Goal: Information Seeking & Learning: Compare options

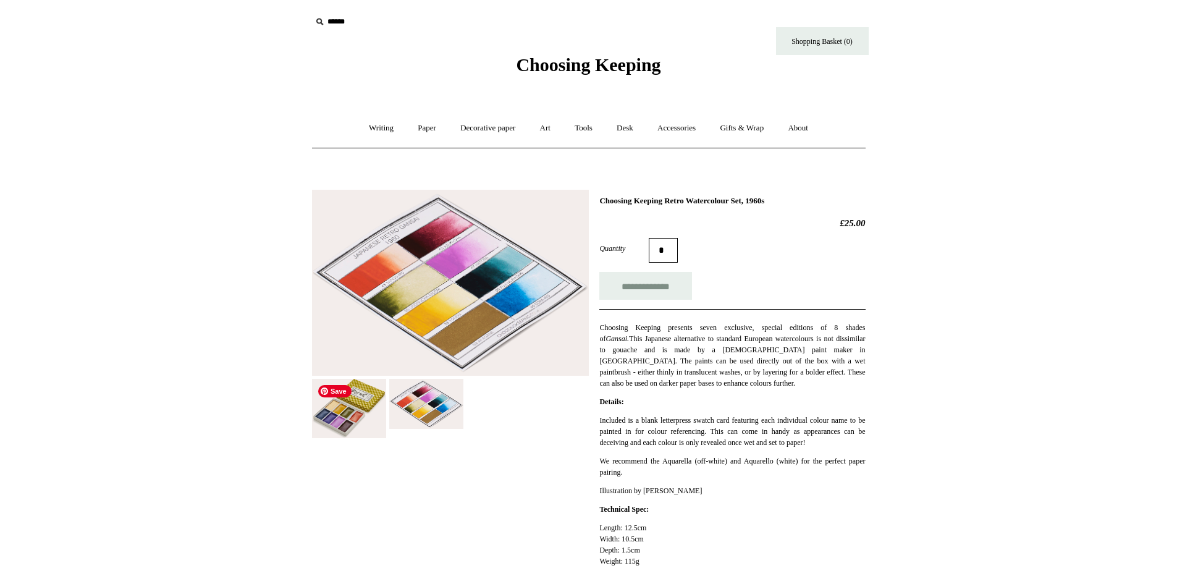
click at [360, 404] on img at bounding box center [349, 408] width 74 height 59
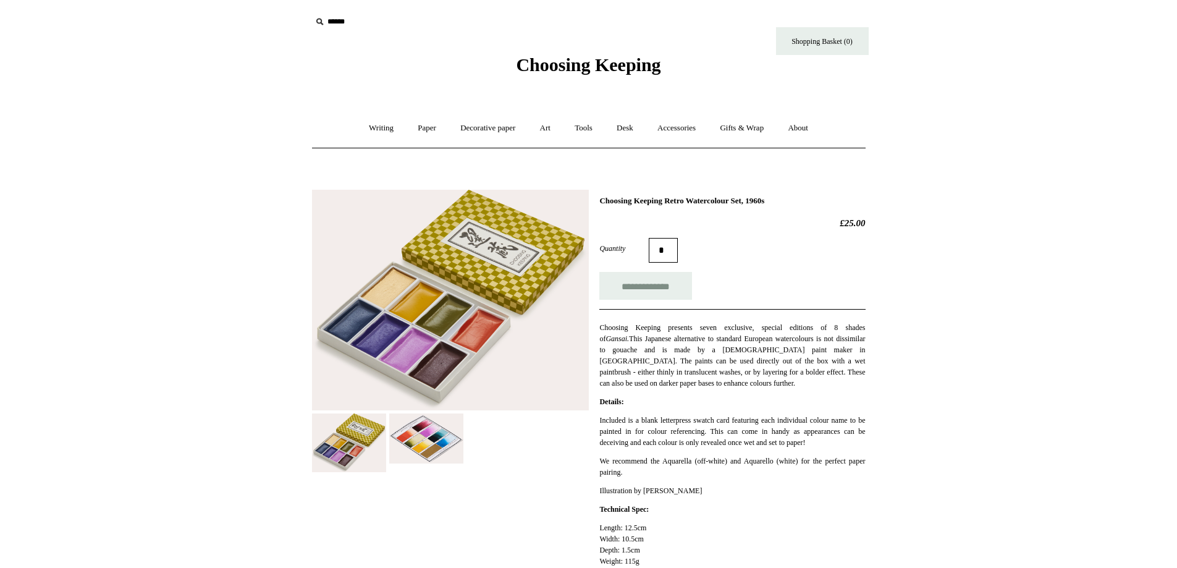
drag, startPoint x: 798, startPoint y: 203, endPoint x: 597, endPoint y: 198, distance: 200.9
click at [594, 198] on div "**********" at bounding box center [589, 504] width 554 height 649
copy h1 "Choosing Keeping Retro Watercolour Set, 1960s"
click at [428, 426] on img at bounding box center [426, 438] width 74 height 50
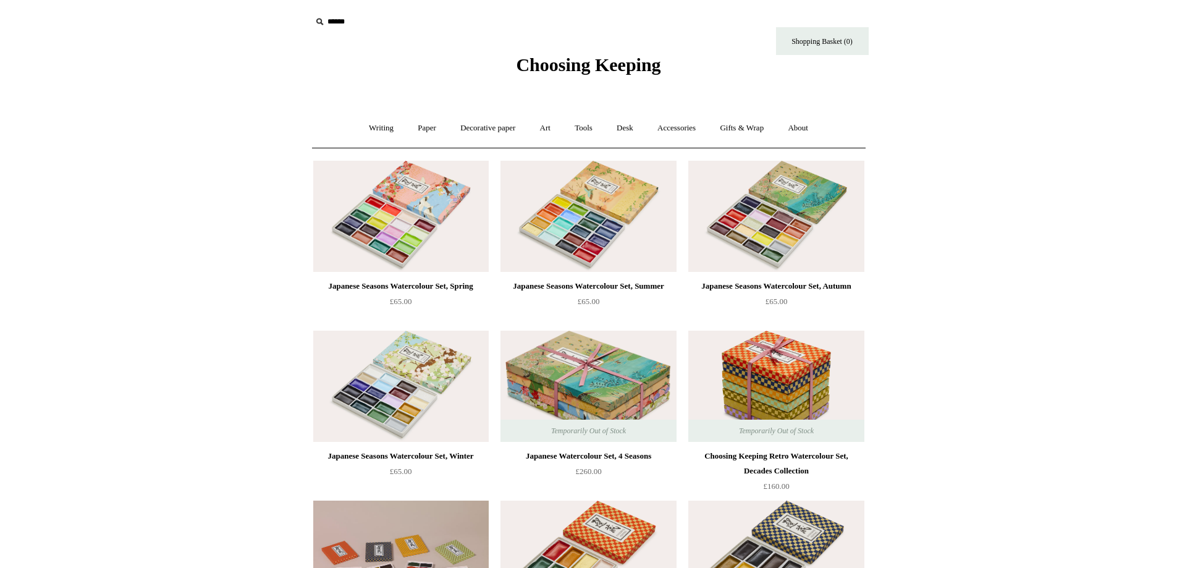
scroll to position [494, 0]
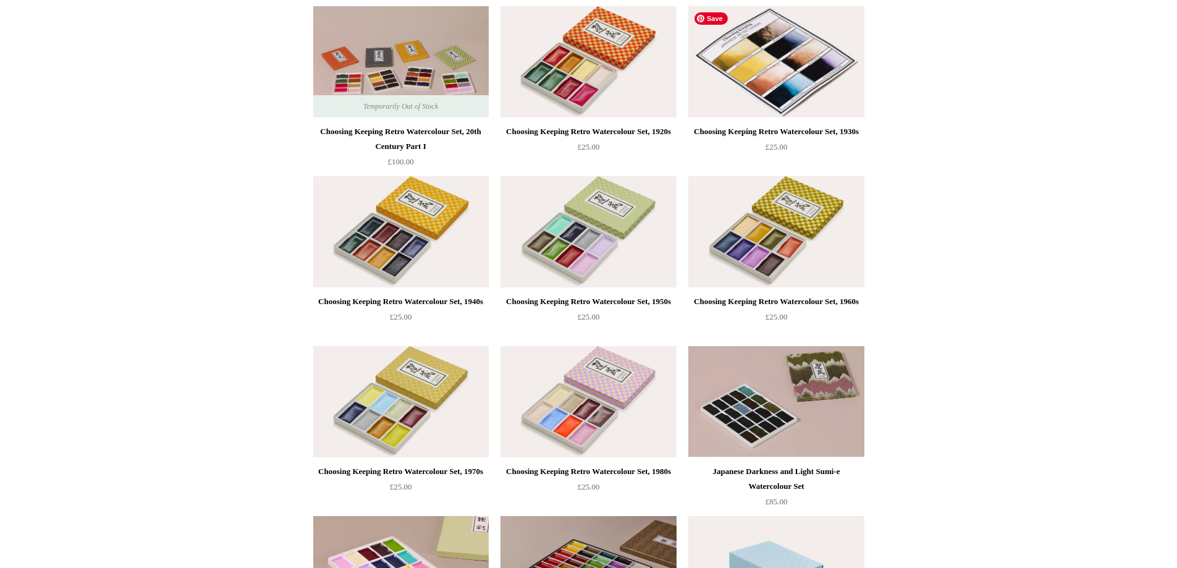
click at [746, 53] on img at bounding box center [776, 61] width 176 height 111
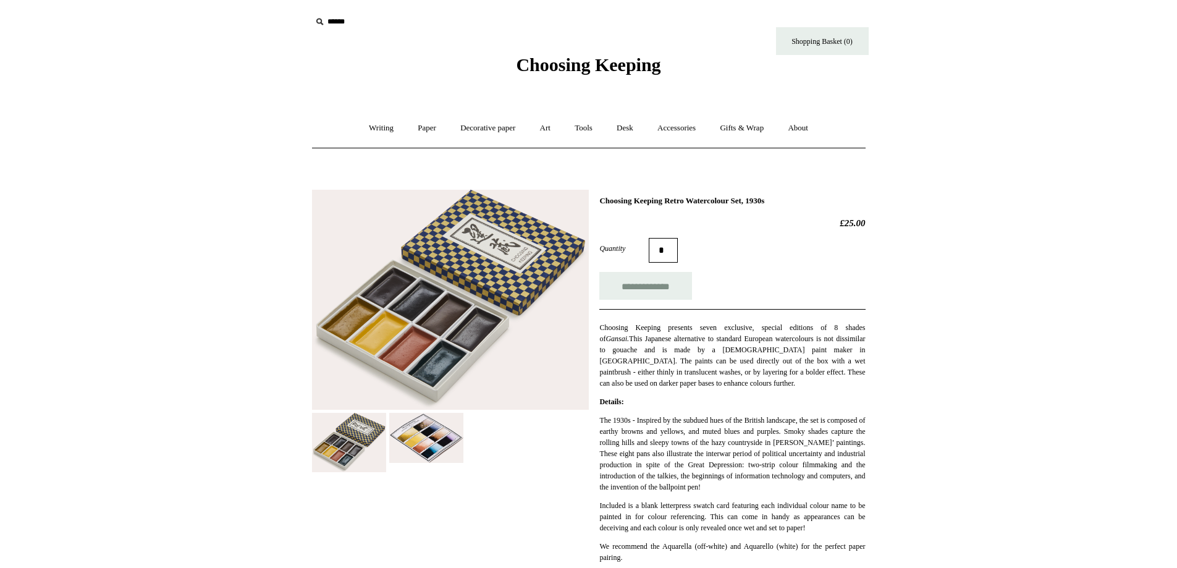
click at [429, 452] on img at bounding box center [426, 438] width 74 height 50
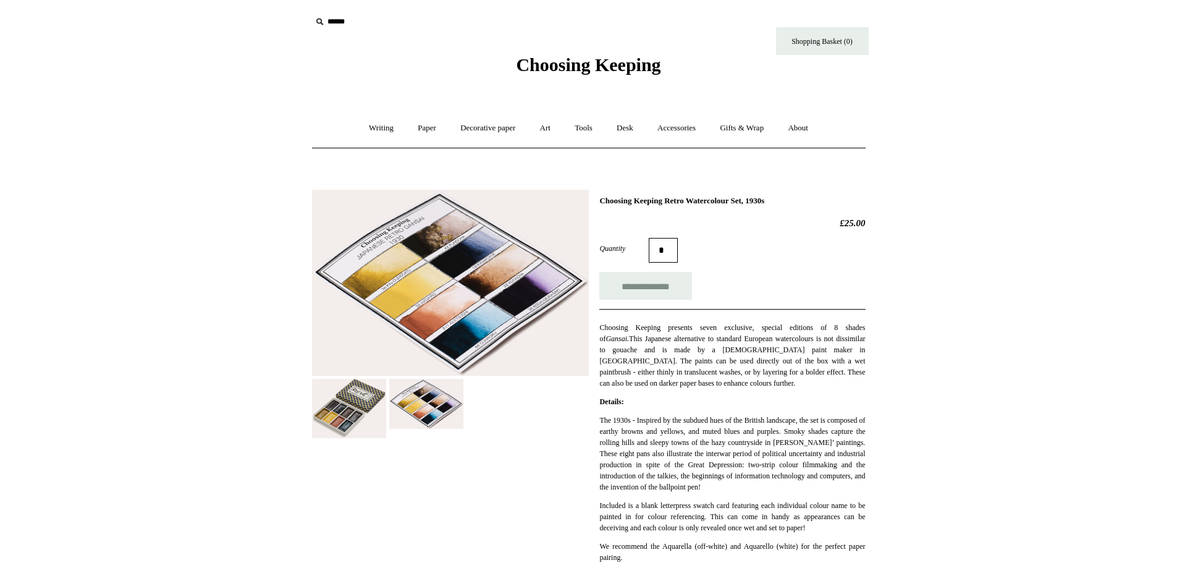
click at [455, 298] on img at bounding box center [450, 283] width 277 height 187
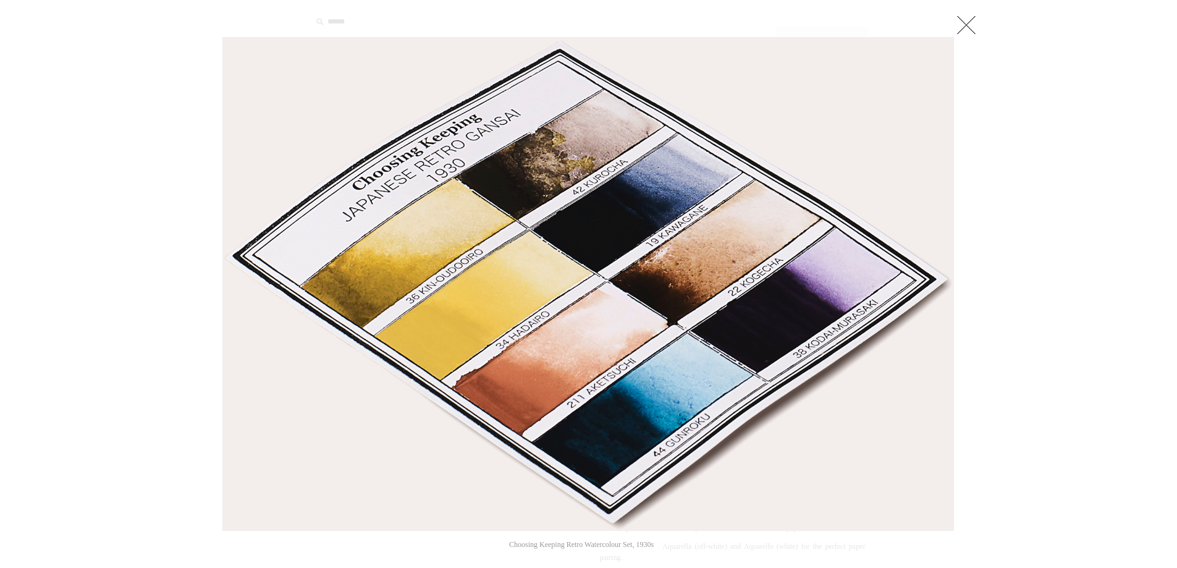
click at [524, 404] on img at bounding box center [588, 284] width 730 height 493
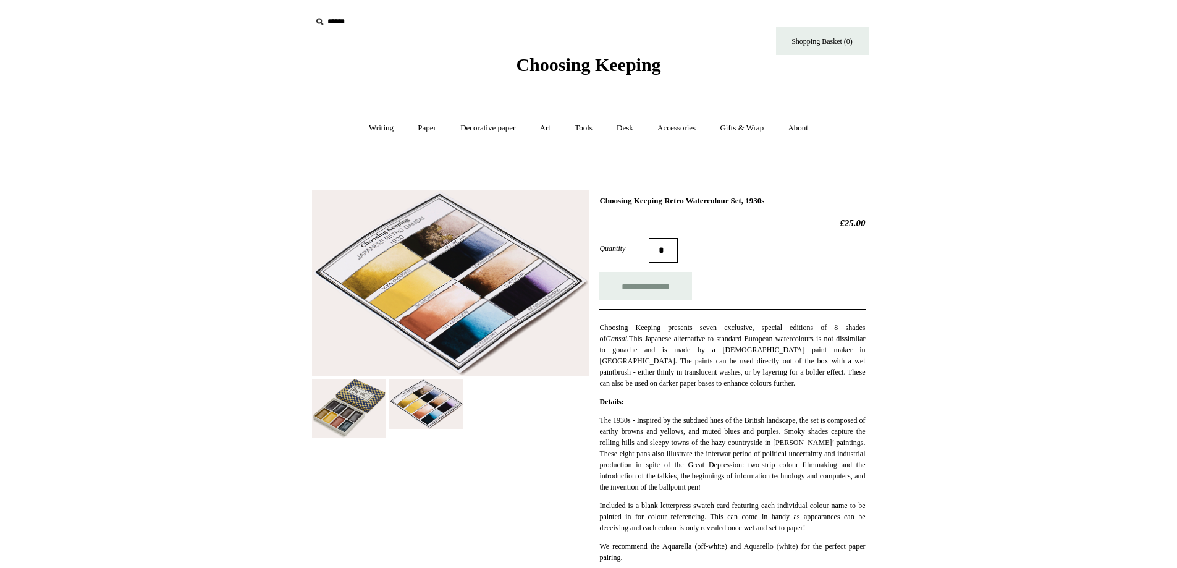
click at [425, 314] on img at bounding box center [450, 283] width 277 height 187
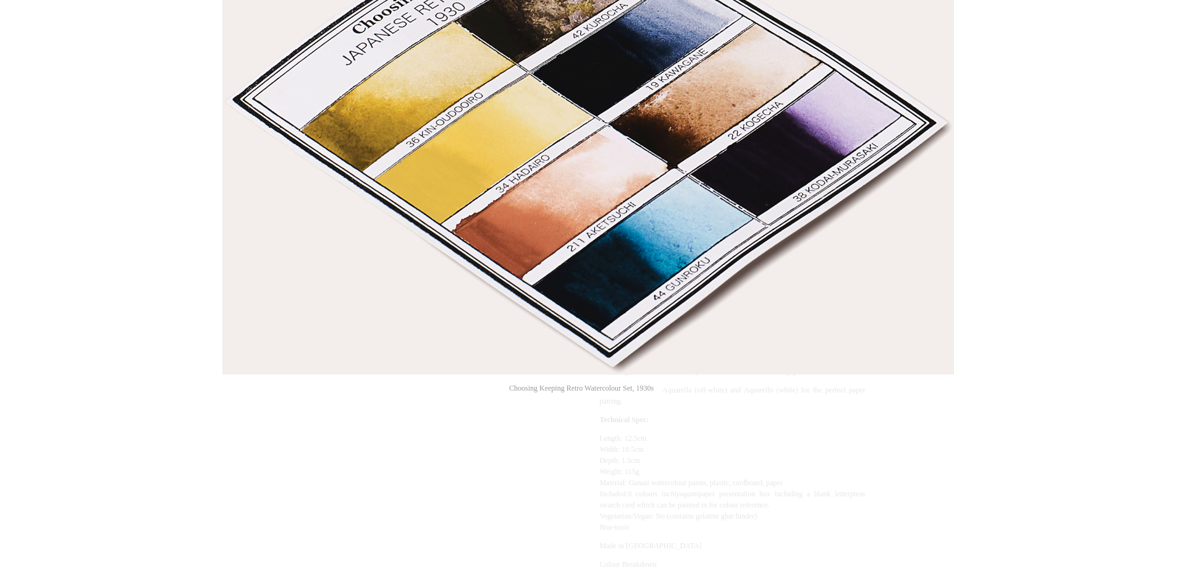
scroll to position [165, 0]
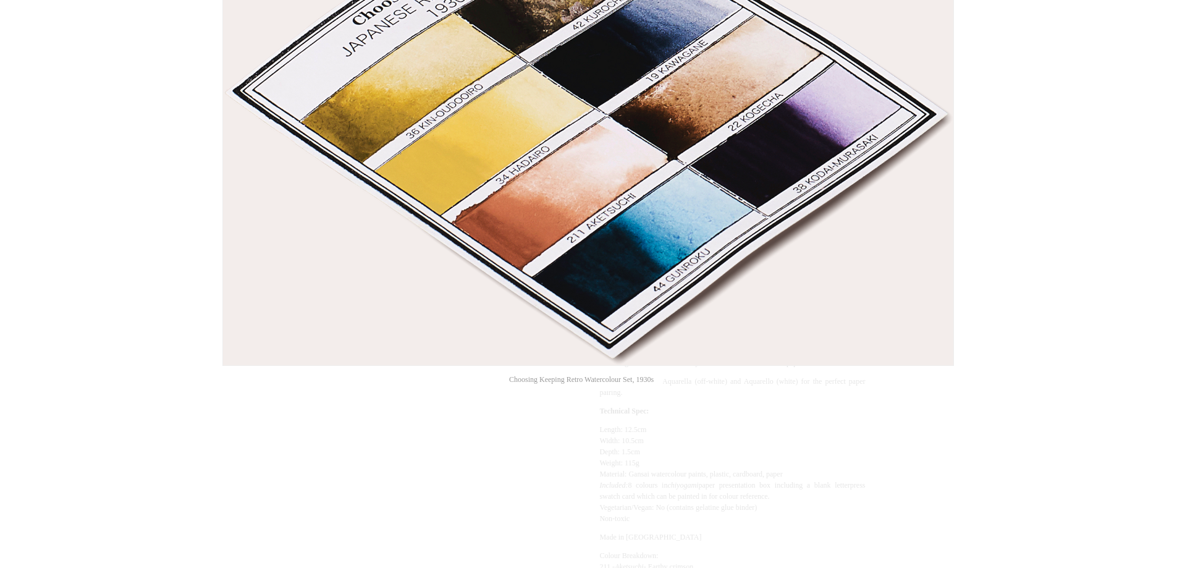
click at [572, 325] on img at bounding box center [588, 119] width 730 height 493
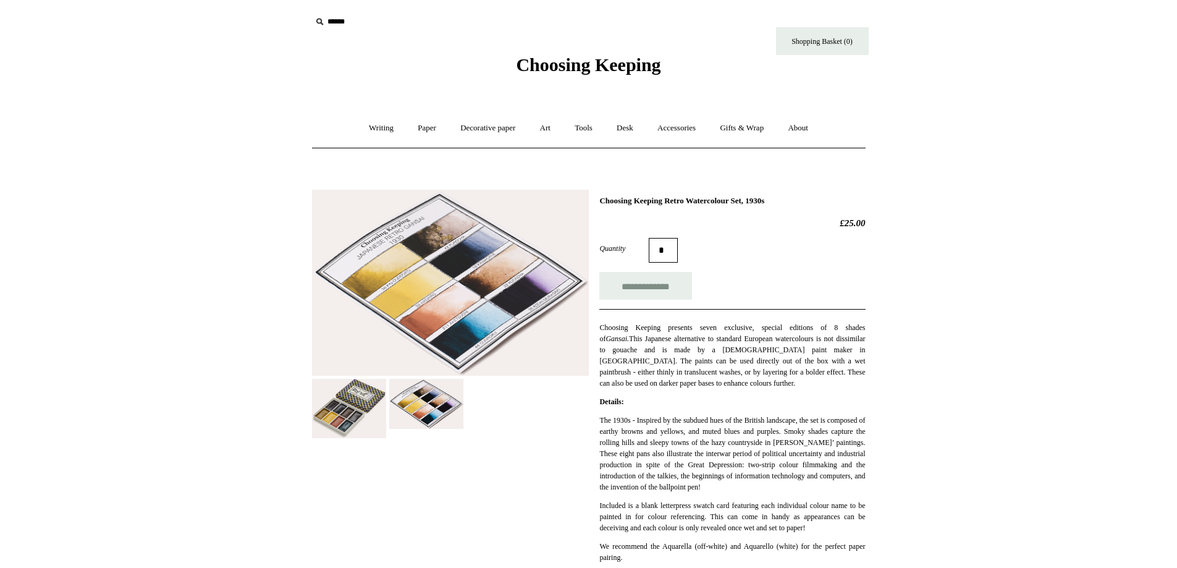
scroll to position [165, 0]
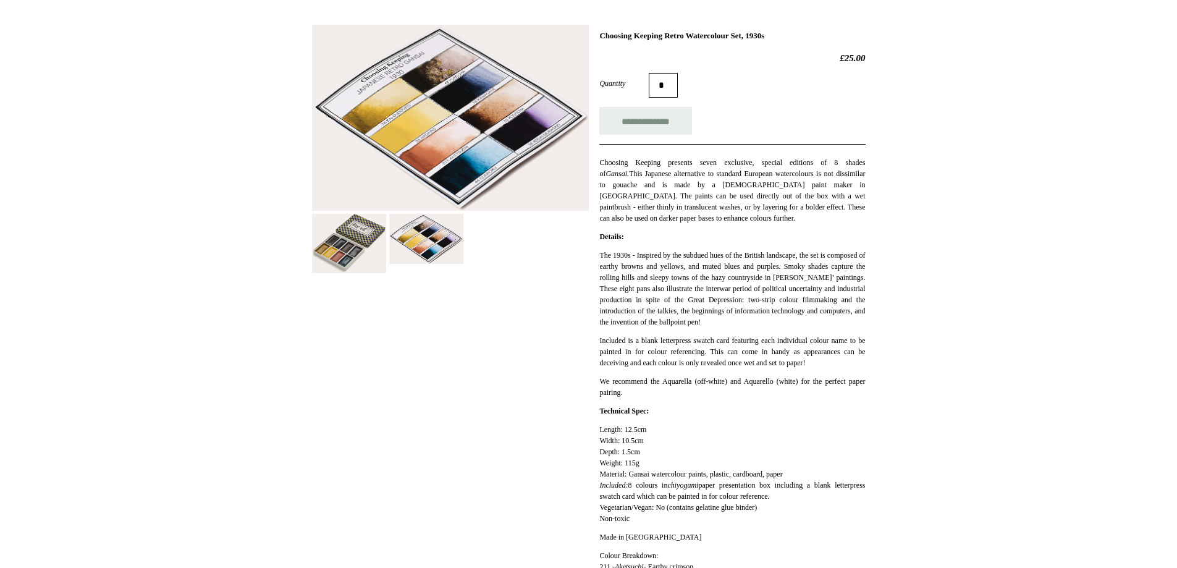
click at [418, 259] on img at bounding box center [426, 239] width 74 height 50
click at [421, 143] on img at bounding box center [450, 118] width 277 height 187
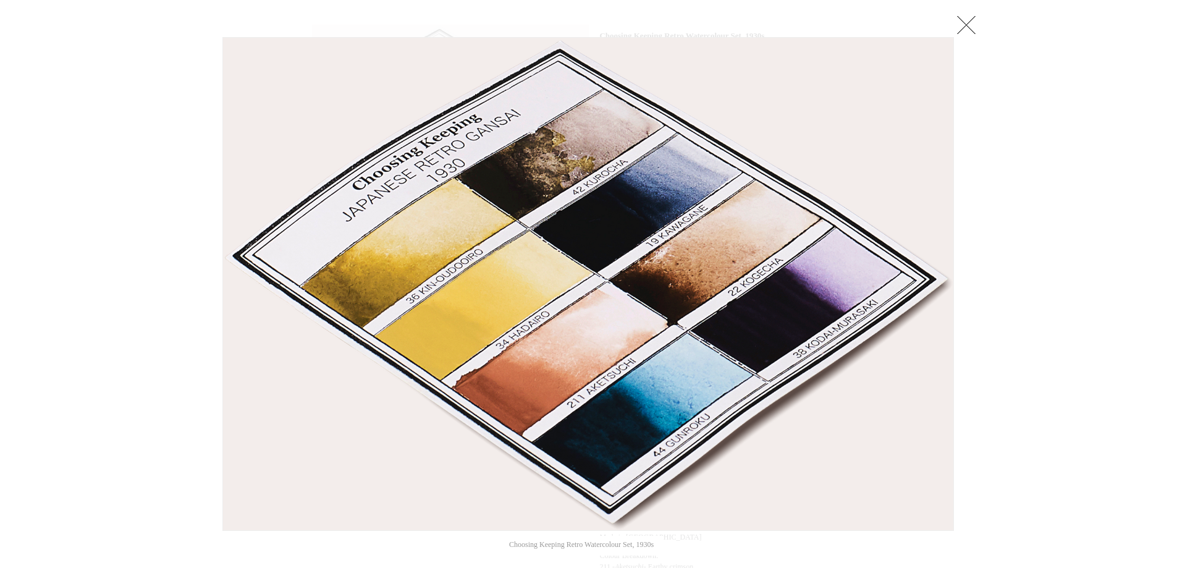
click at [1062, 237] on div at bounding box center [588, 469] width 1177 height 1268
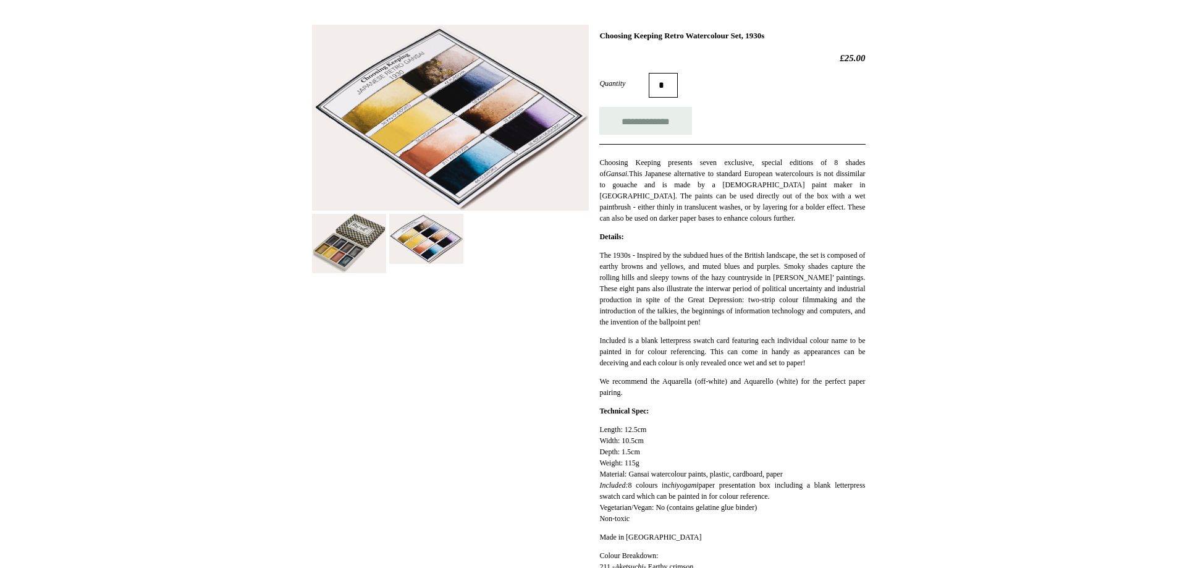
click at [344, 247] on img at bounding box center [349, 243] width 74 height 59
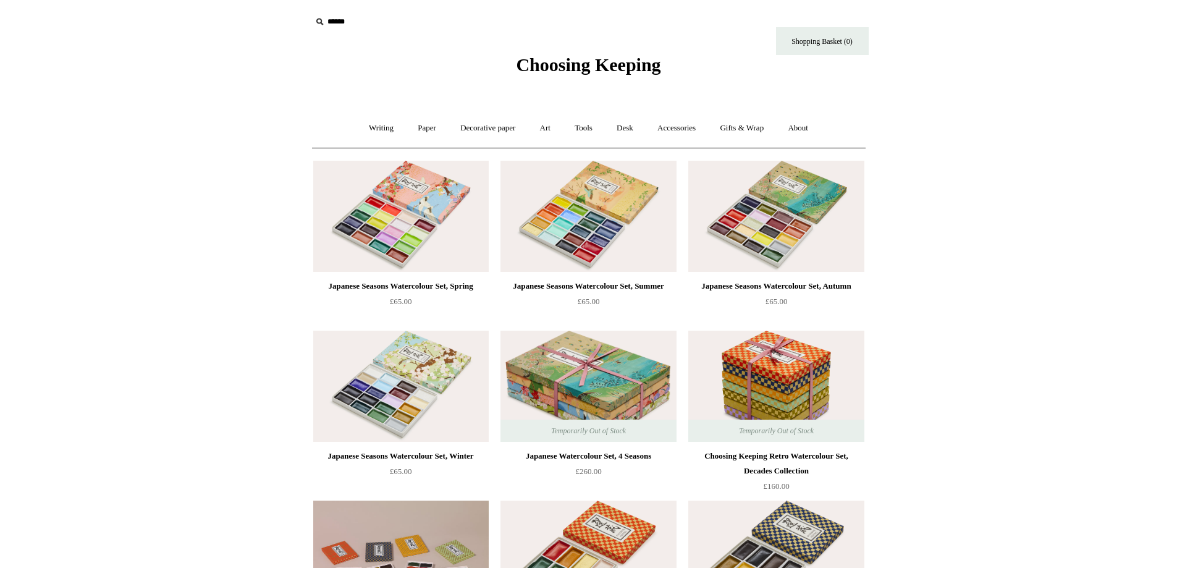
scroll to position [494, 0]
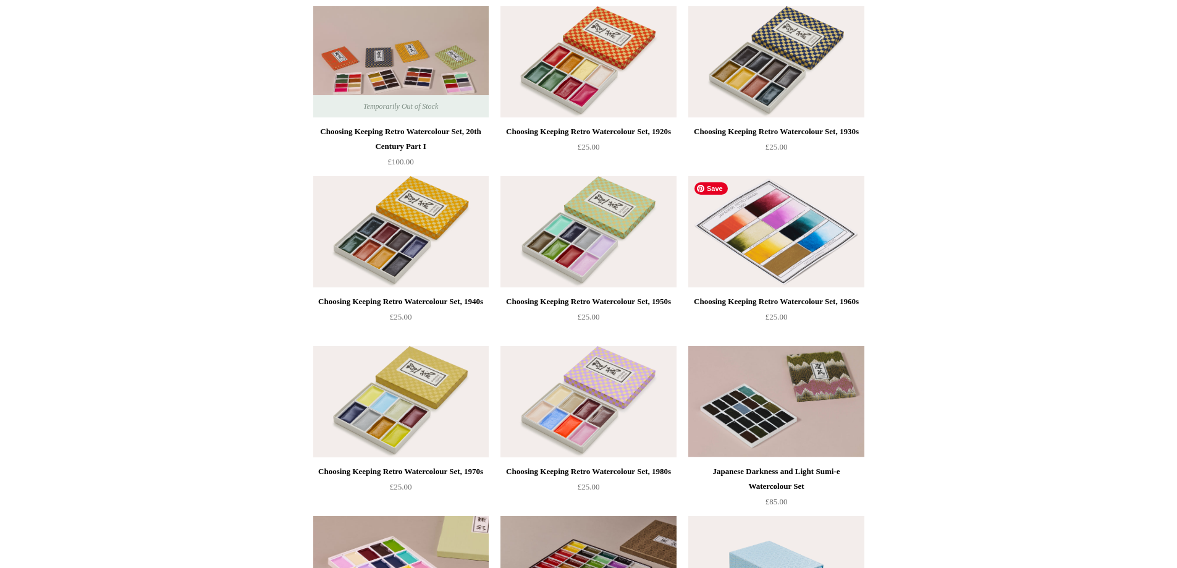
click at [811, 224] on img at bounding box center [776, 231] width 176 height 111
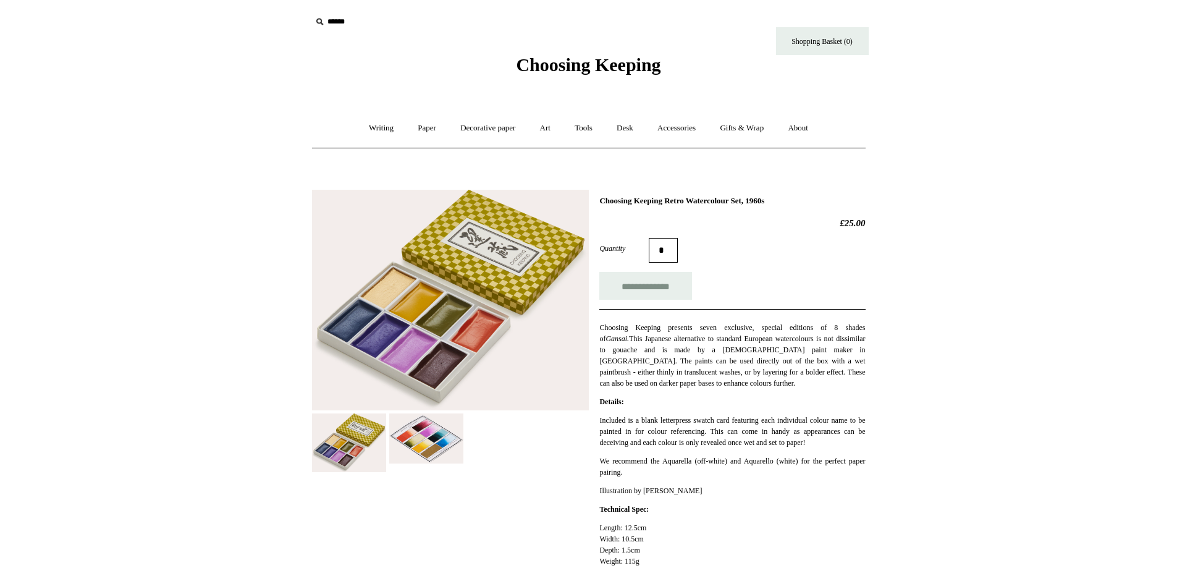
click at [449, 442] on img at bounding box center [426, 438] width 74 height 50
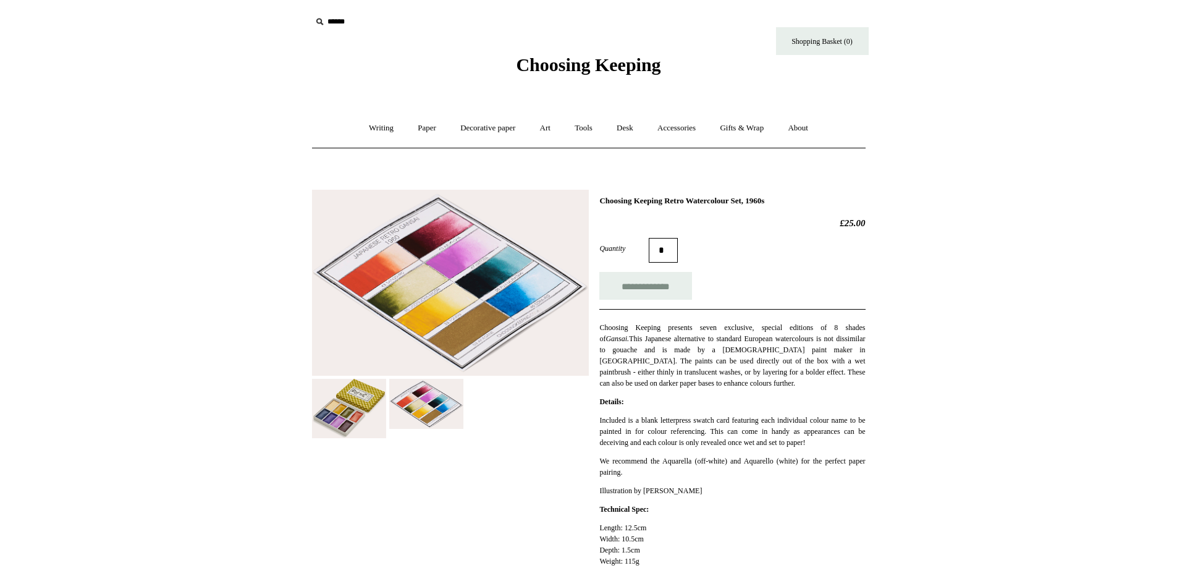
click at [516, 353] on img at bounding box center [450, 283] width 277 height 187
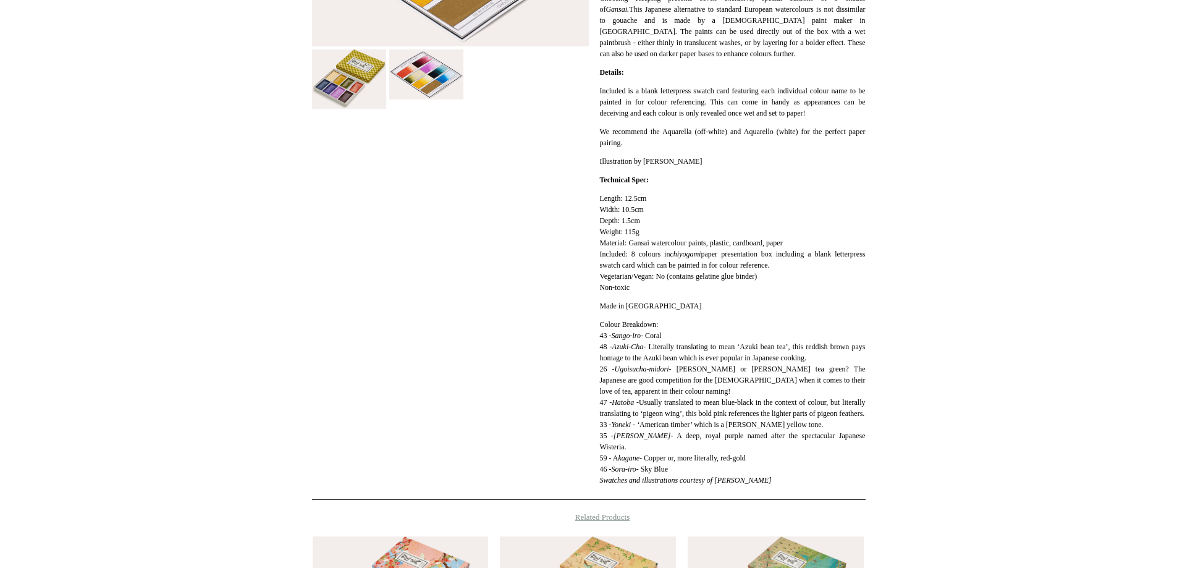
scroll to position [494, 0]
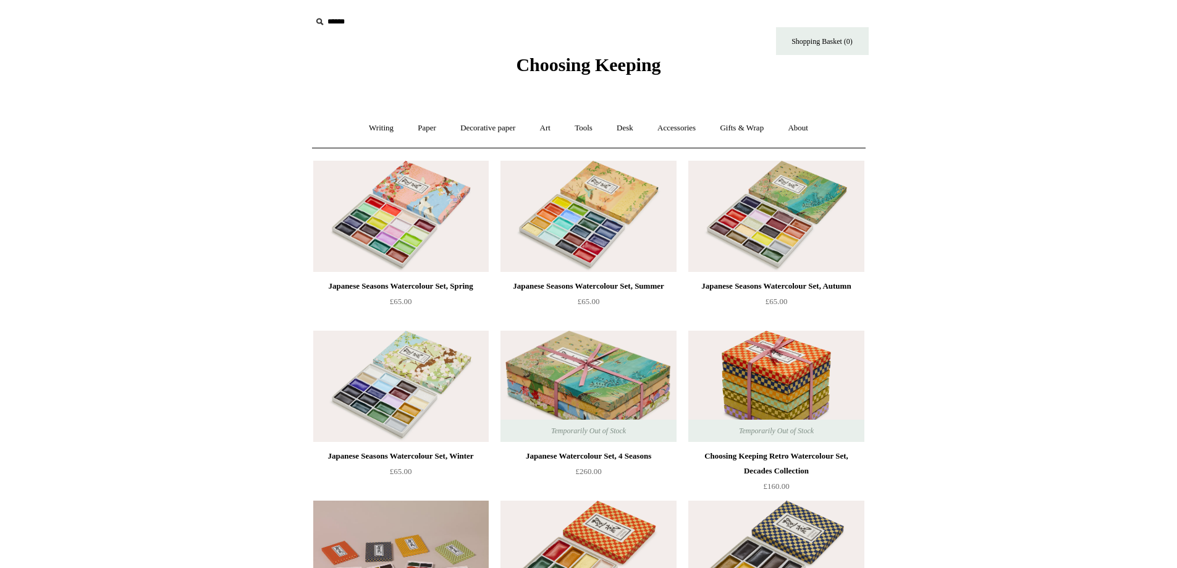
scroll to position [494, 0]
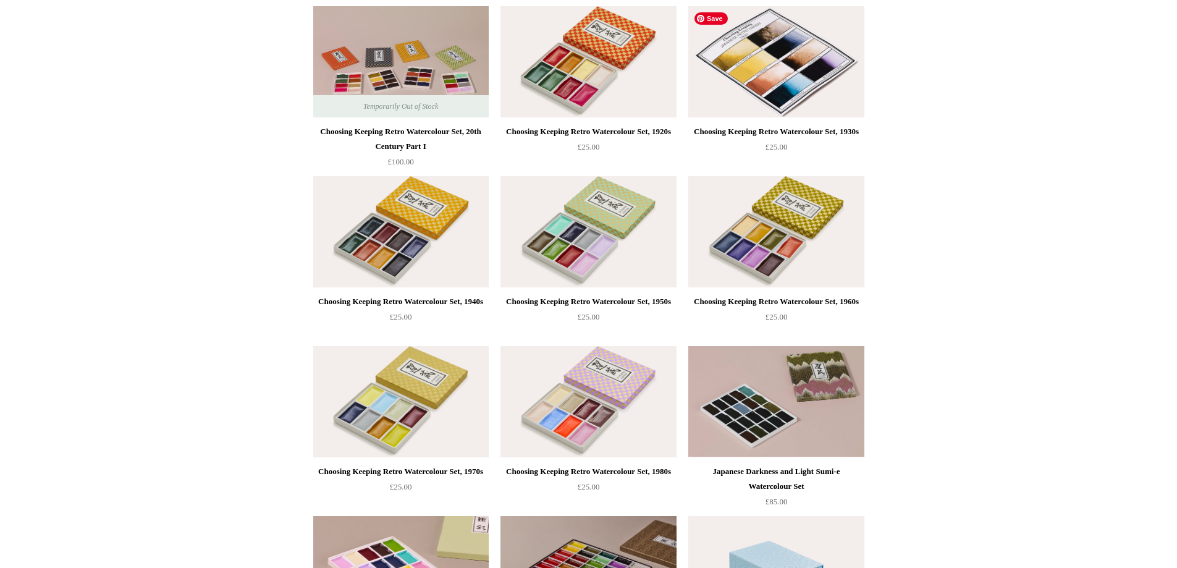
click at [701, 74] on img at bounding box center [776, 61] width 176 height 111
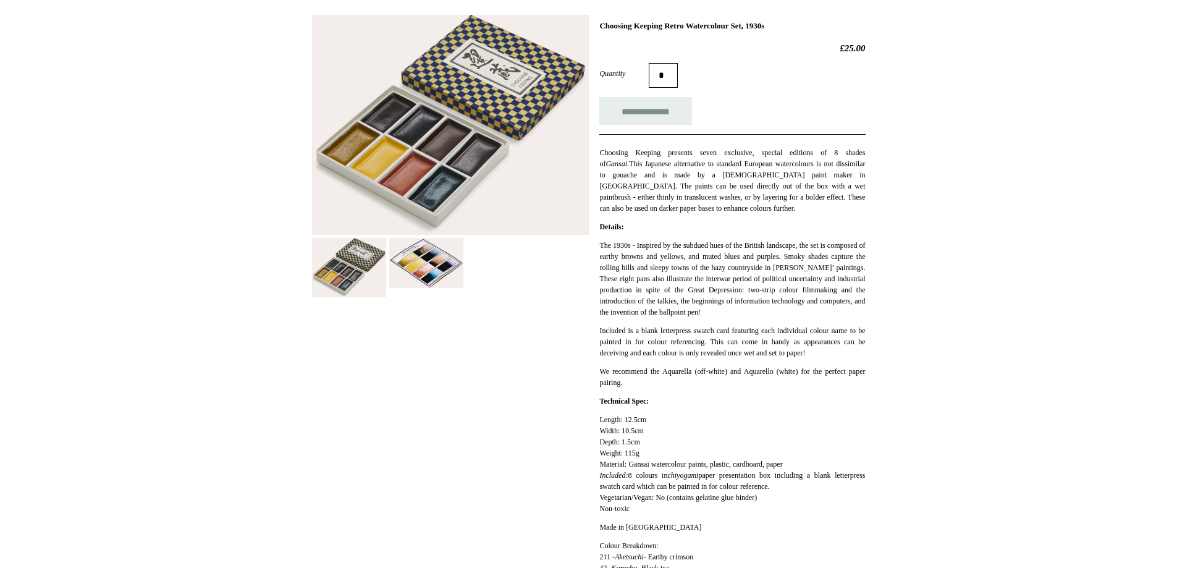
scroll to position [165, 0]
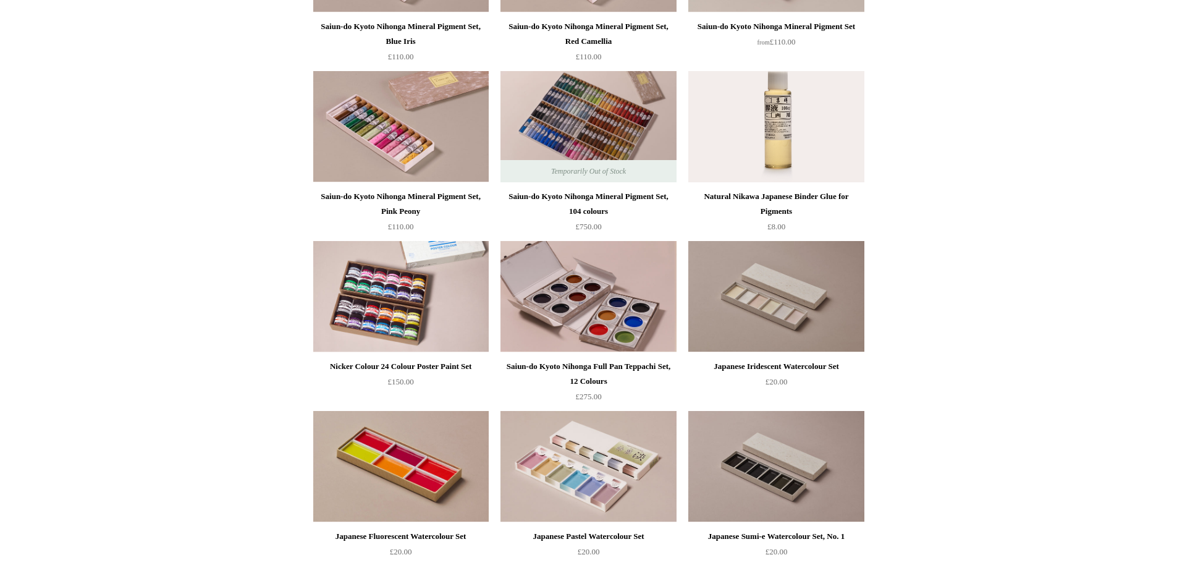
scroll to position [1318, 0]
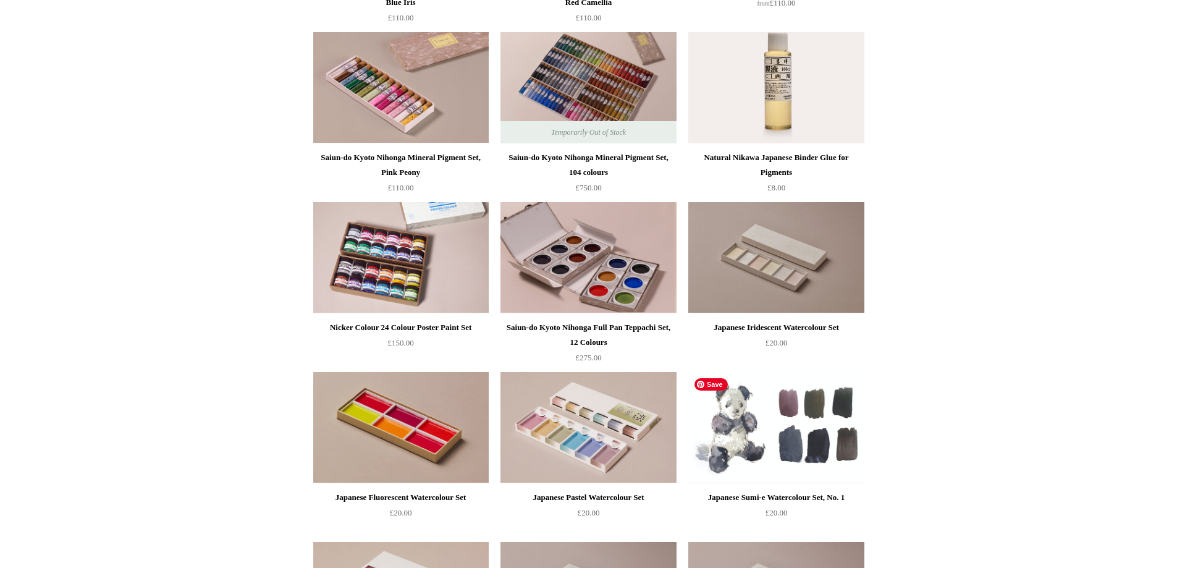
click at [724, 454] on img at bounding box center [776, 427] width 176 height 111
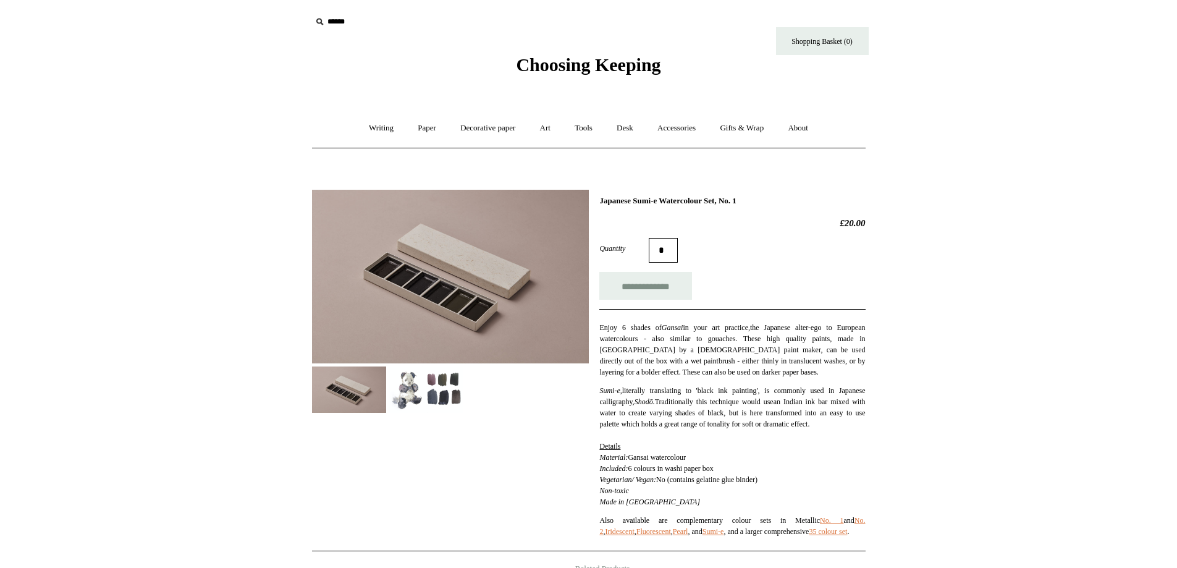
click at [455, 395] on img at bounding box center [426, 389] width 74 height 46
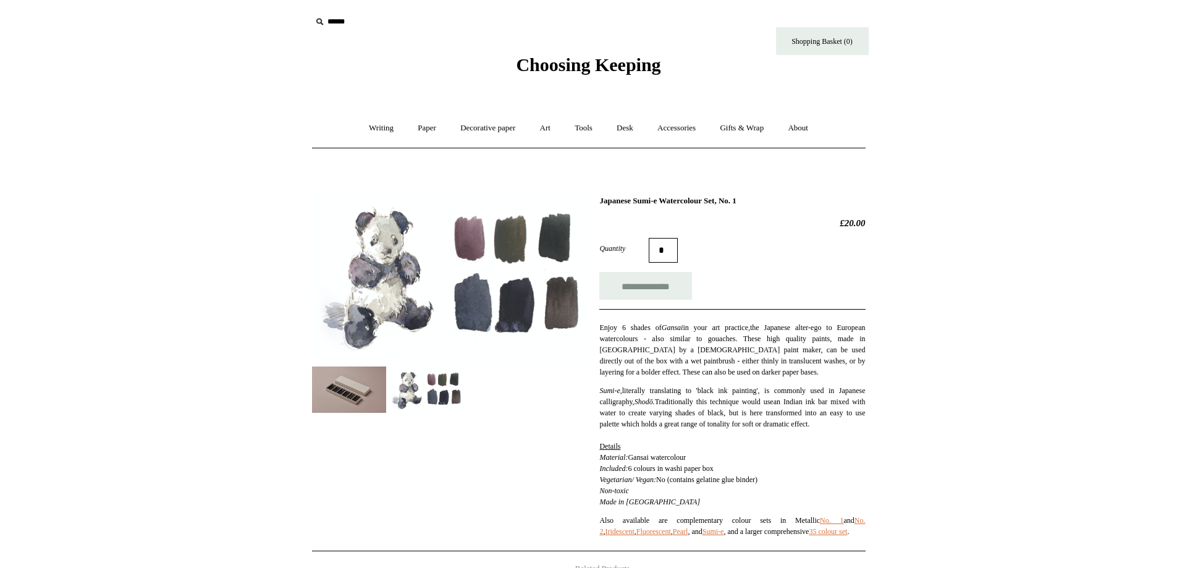
click at [336, 394] on img at bounding box center [349, 389] width 74 height 46
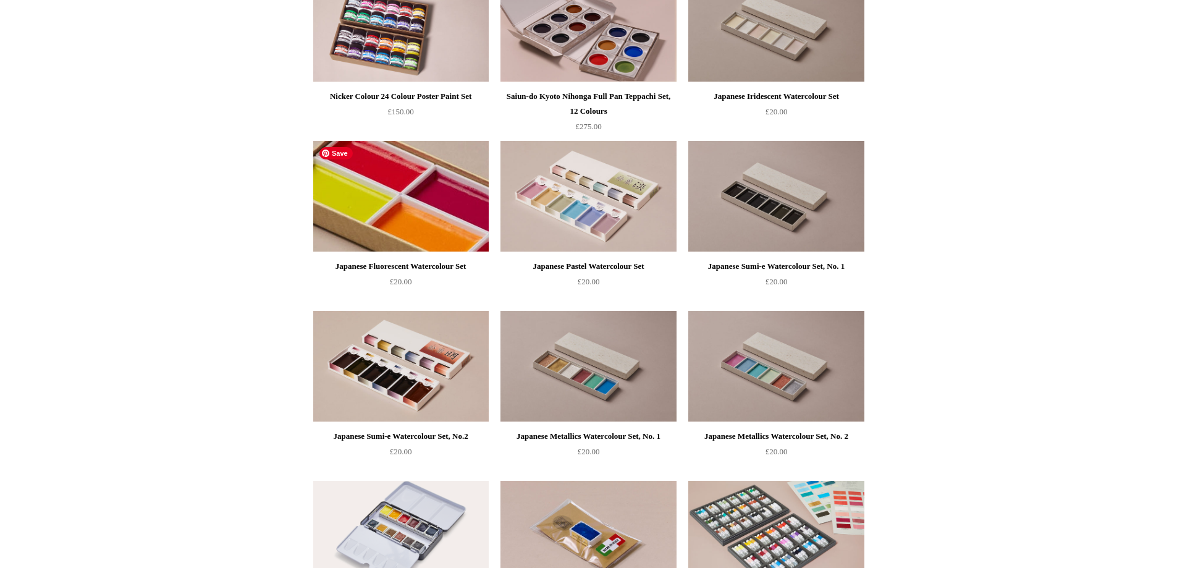
scroll to position [1563, 0]
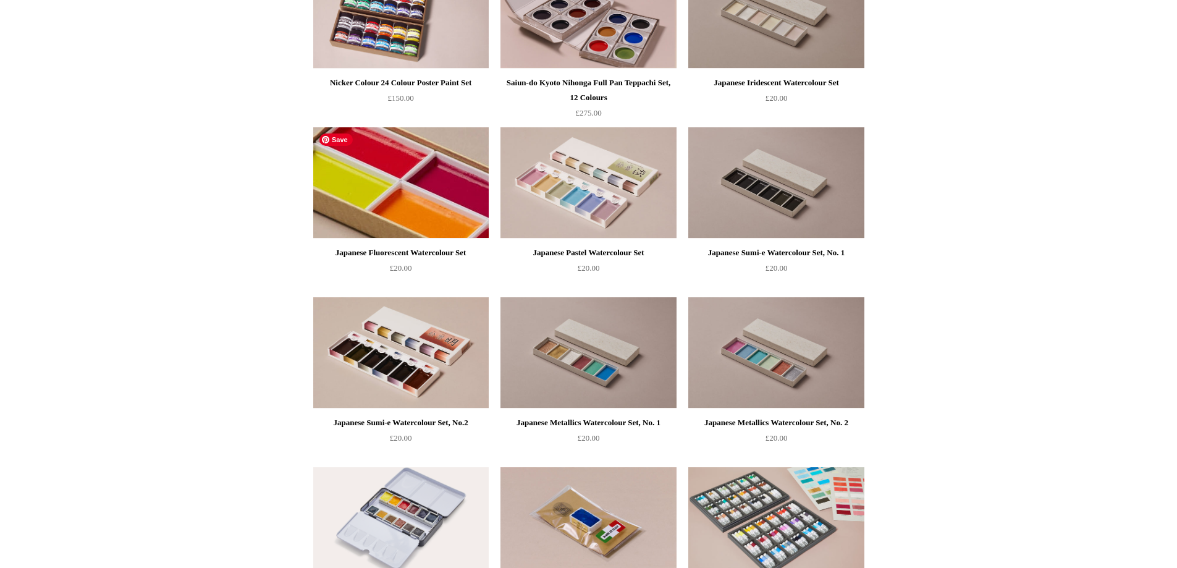
click at [433, 169] on img at bounding box center [401, 182] width 176 height 111
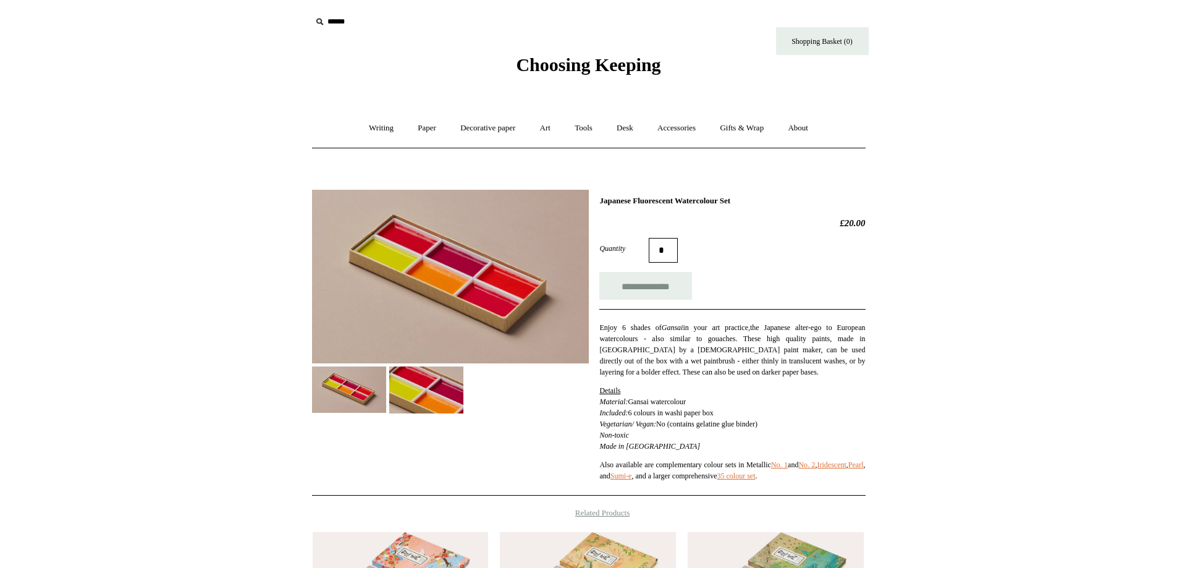
click at [435, 393] on img at bounding box center [426, 389] width 74 height 47
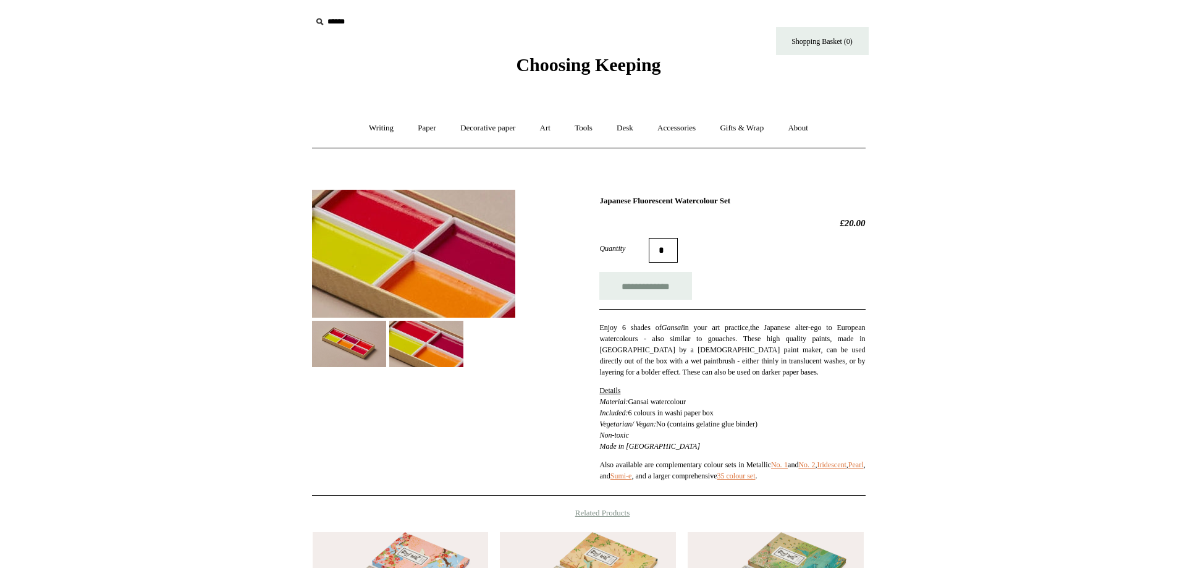
click at [463, 284] on img at bounding box center [413, 254] width 203 height 128
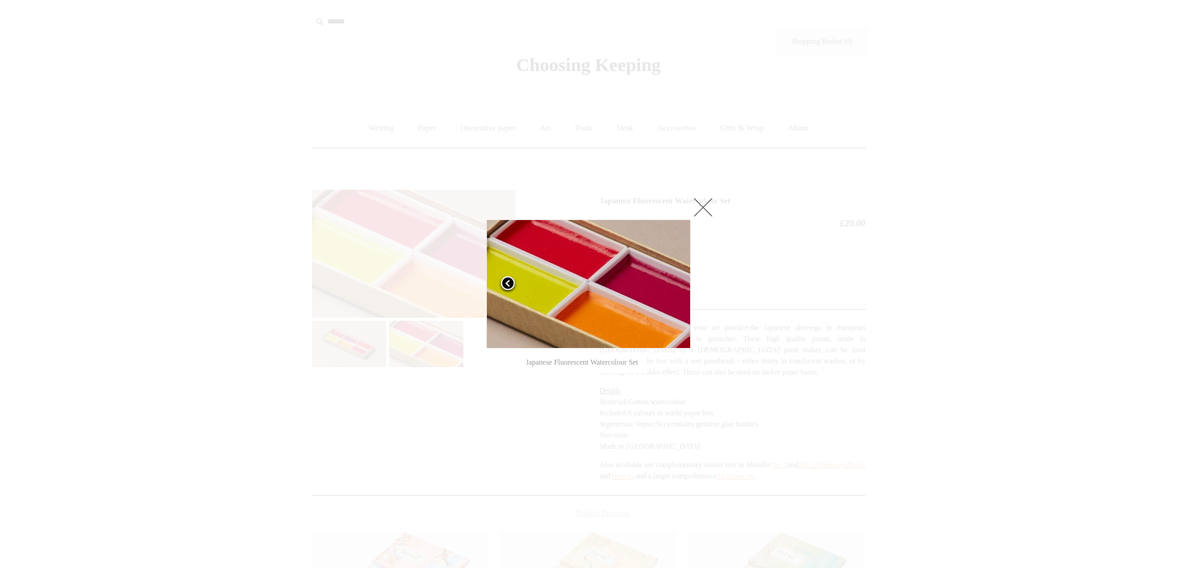
click at [510, 282] on span at bounding box center [508, 284] width 19 height 19
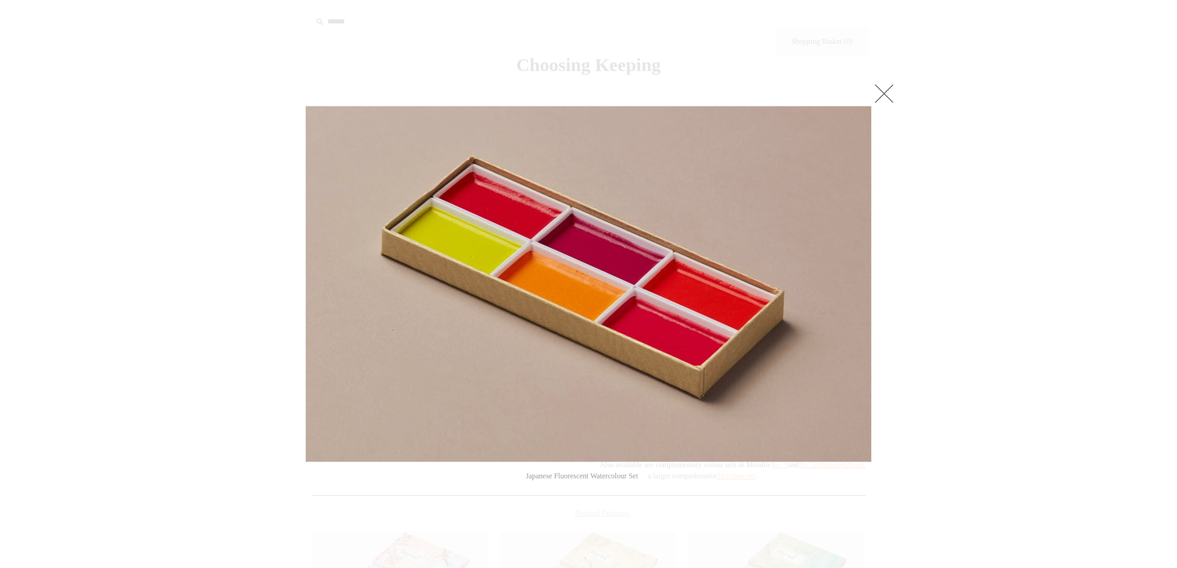
click at [228, 341] on div at bounding box center [588, 445] width 1177 height 890
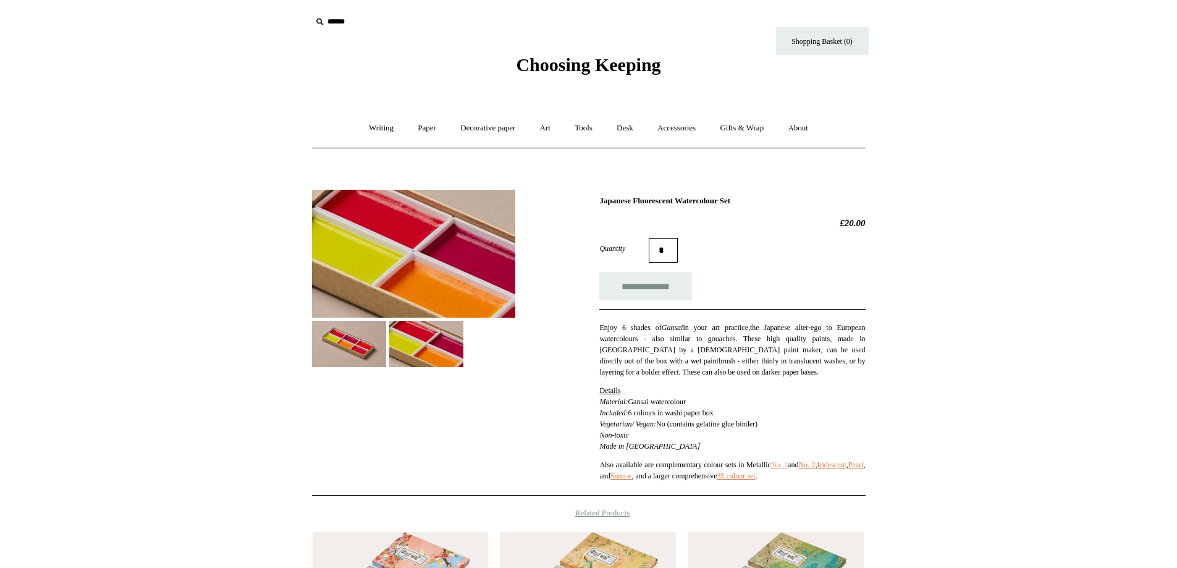
click at [788, 466] on link "No. 1" at bounding box center [779, 464] width 17 height 9
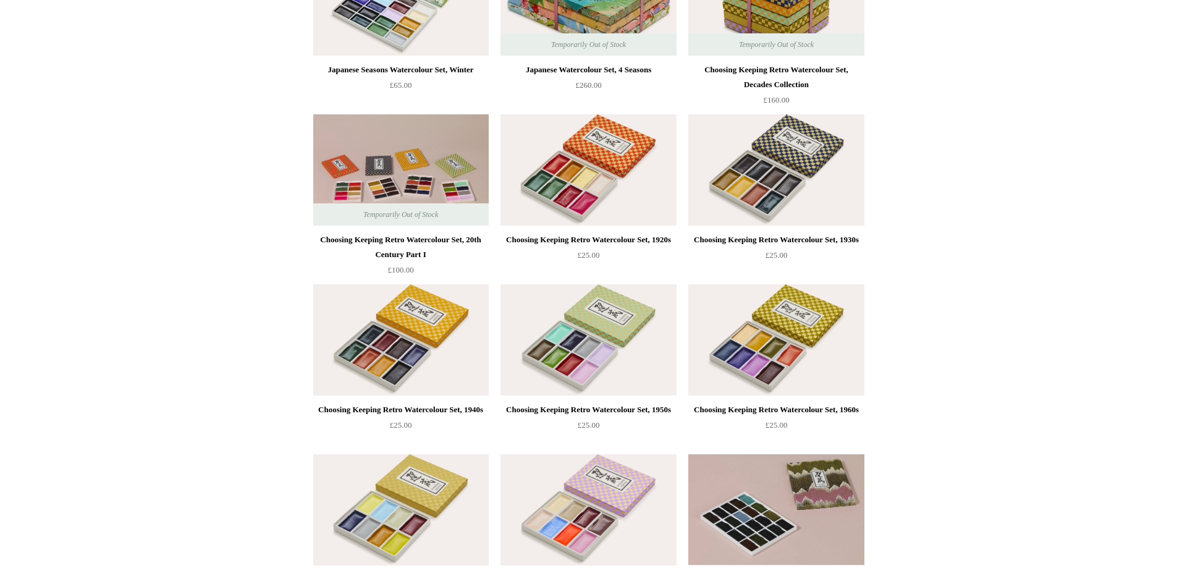
scroll to position [412, 0]
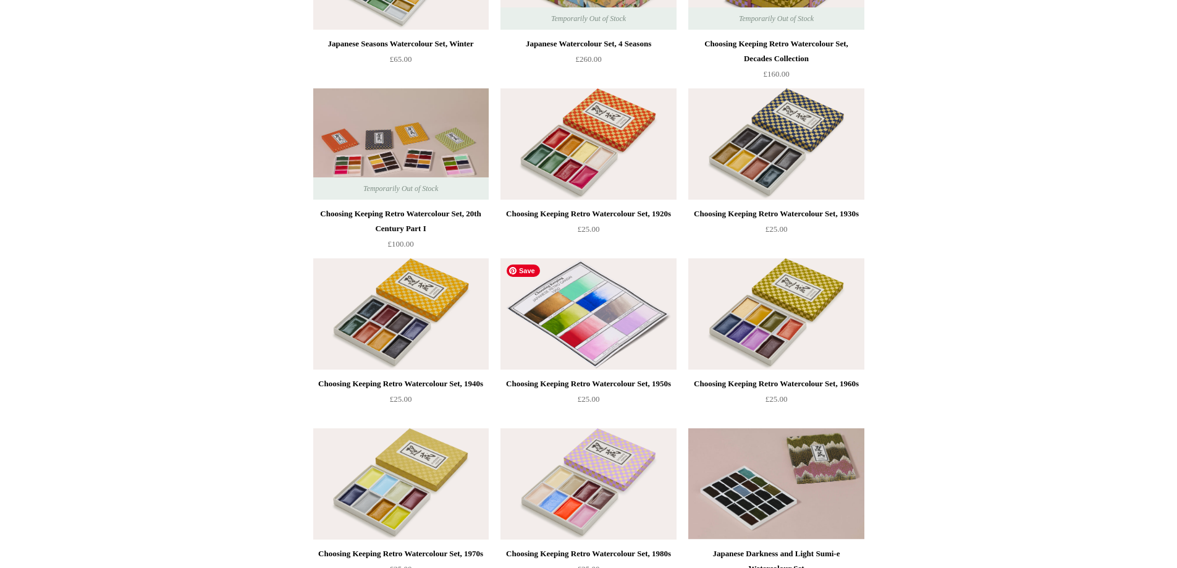
click at [596, 361] on img at bounding box center [589, 313] width 176 height 111
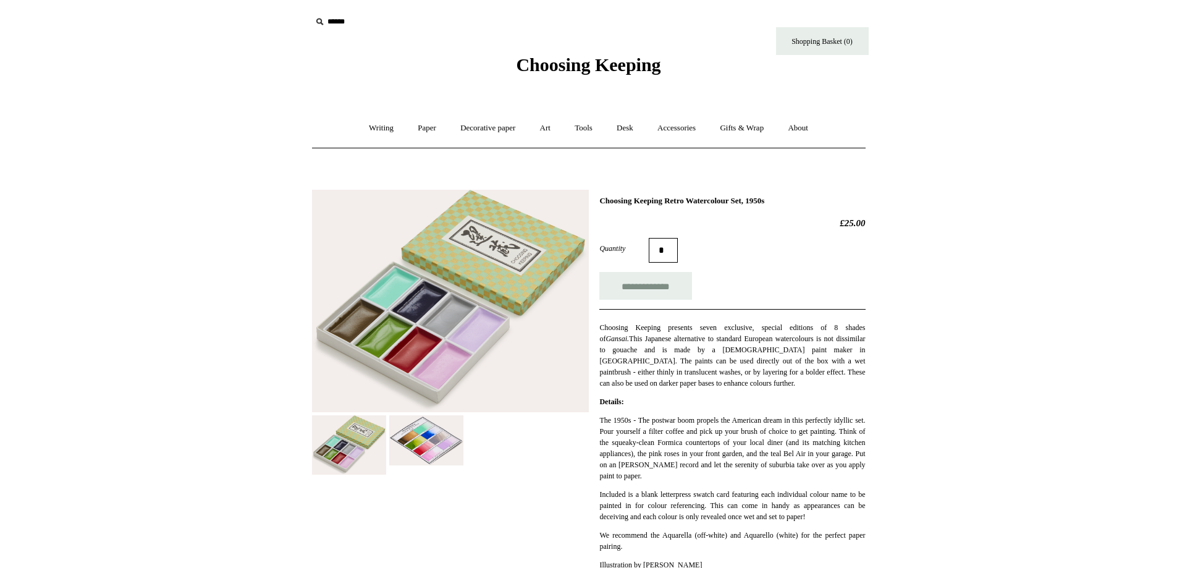
click at [422, 460] on img at bounding box center [426, 440] width 74 height 50
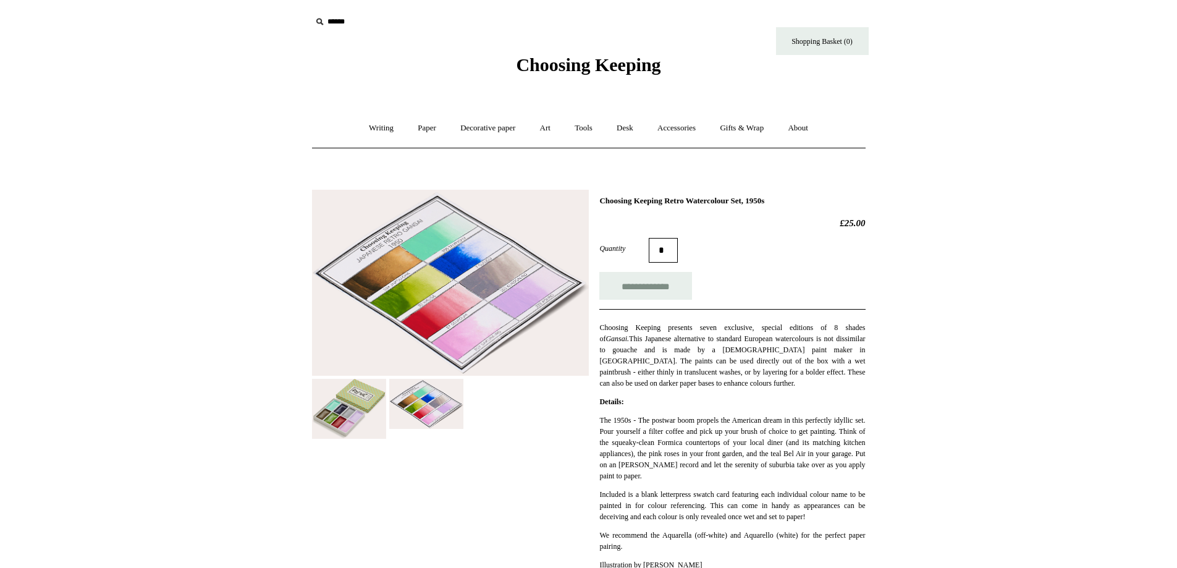
click at [417, 347] on img at bounding box center [450, 283] width 277 height 187
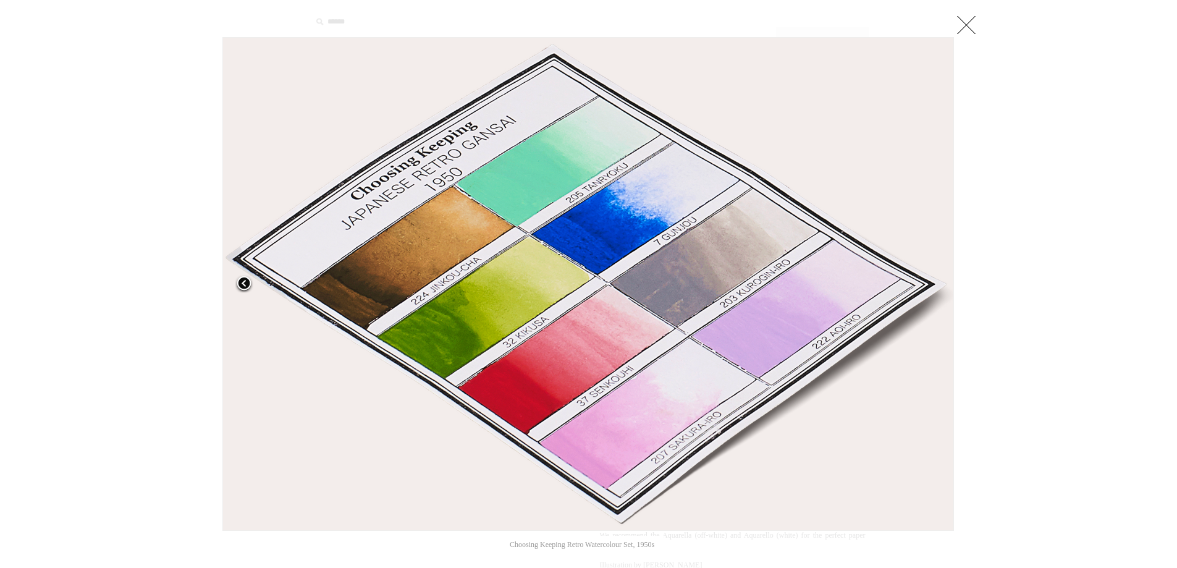
drag, startPoint x: 425, startPoint y: 335, endPoint x: 432, endPoint y: 260, distance: 75.8
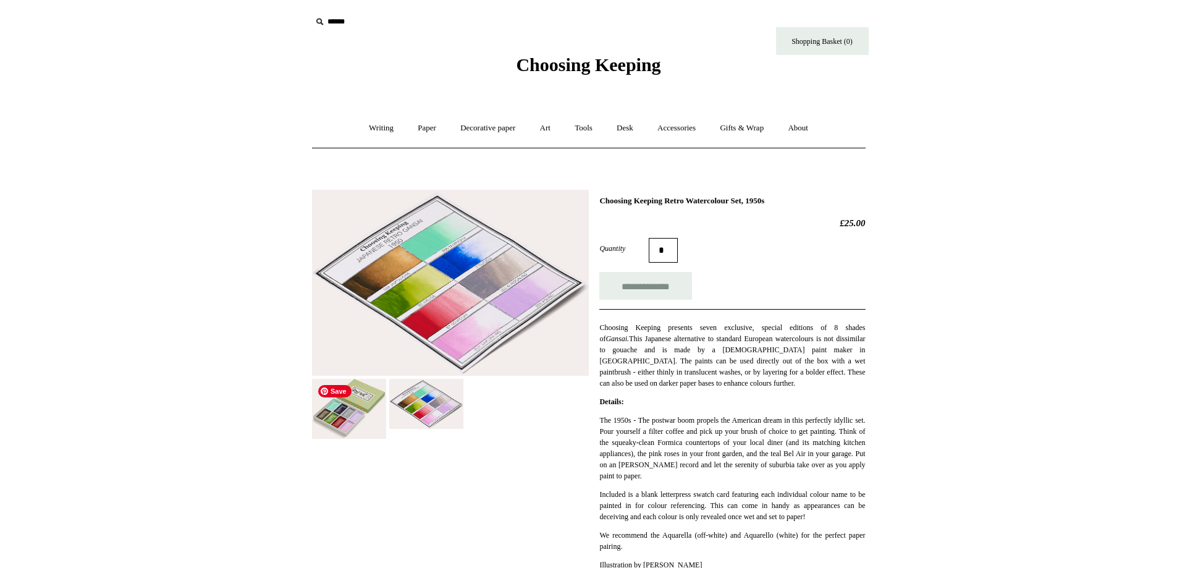
click at [376, 415] on img at bounding box center [349, 409] width 74 height 60
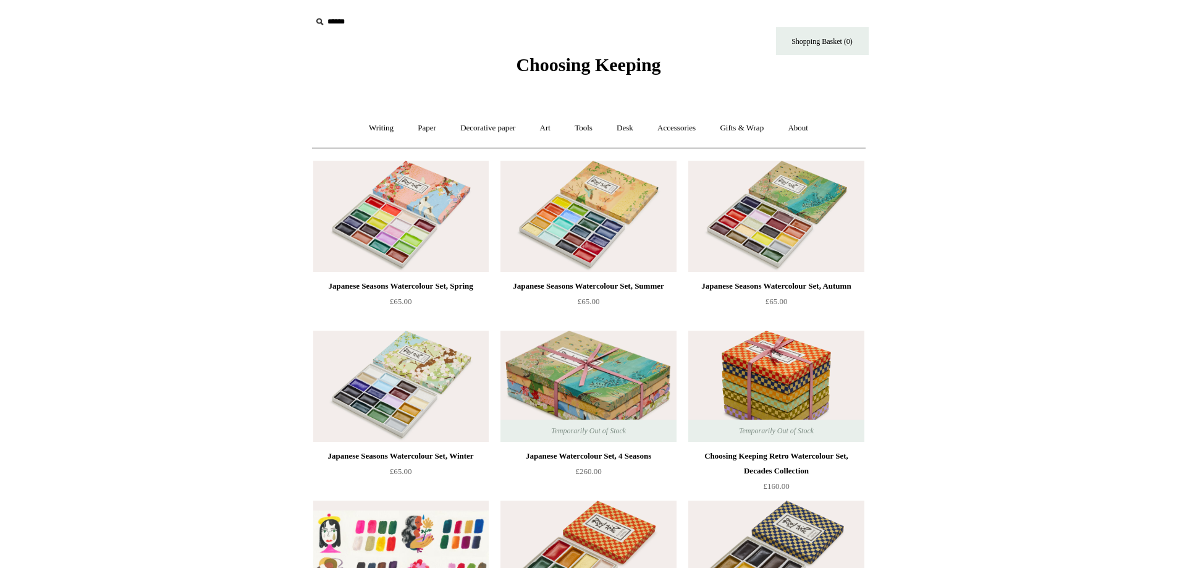
scroll to position [412, 0]
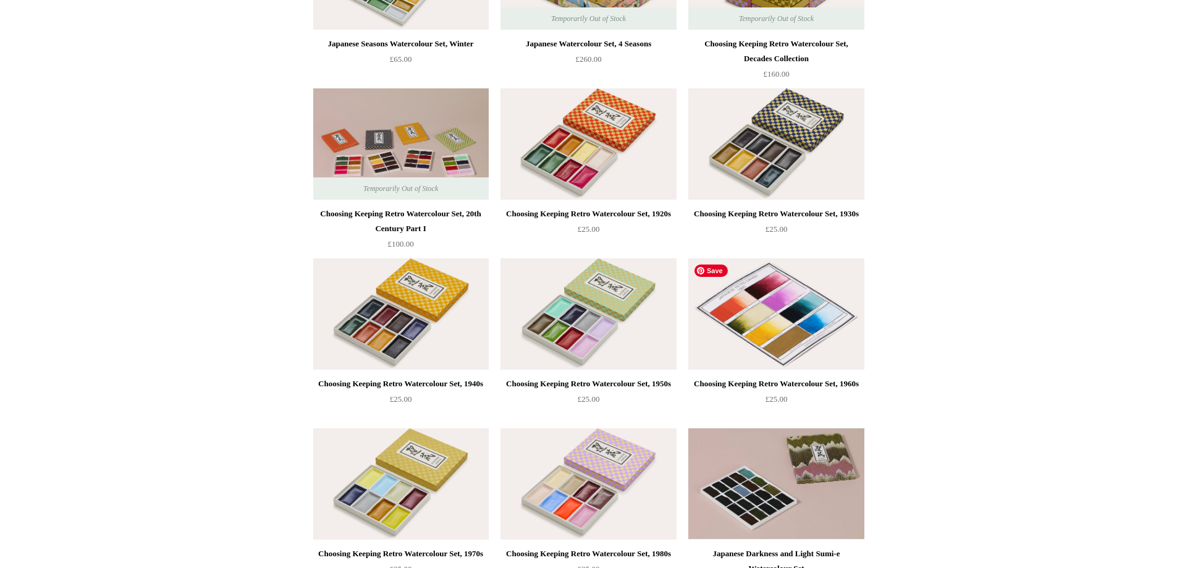
click at [738, 355] on img at bounding box center [776, 313] width 176 height 111
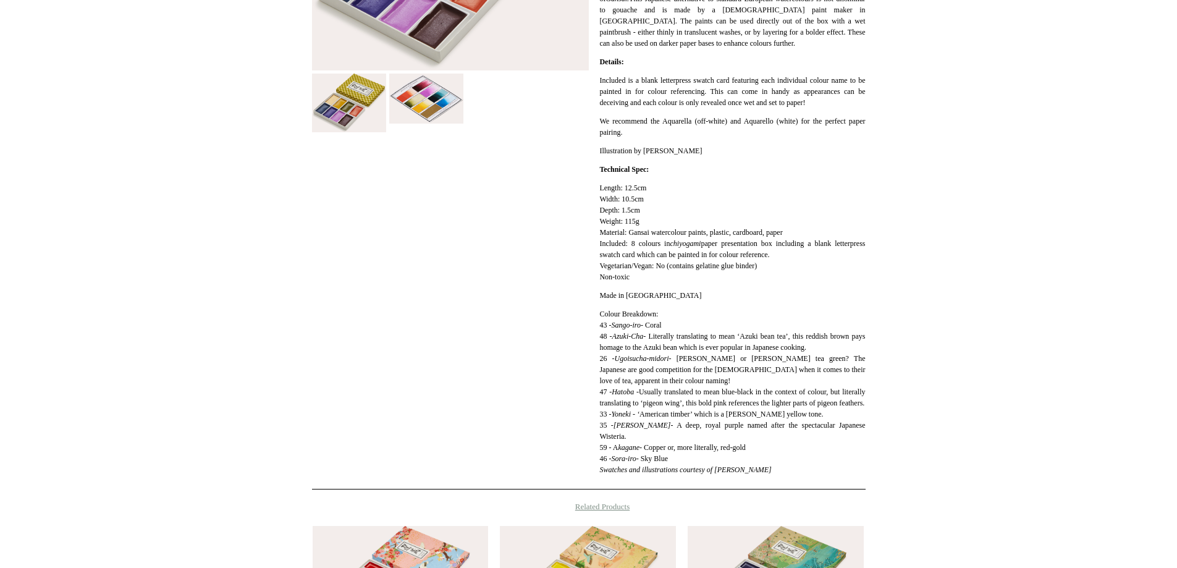
scroll to position [247, 0]
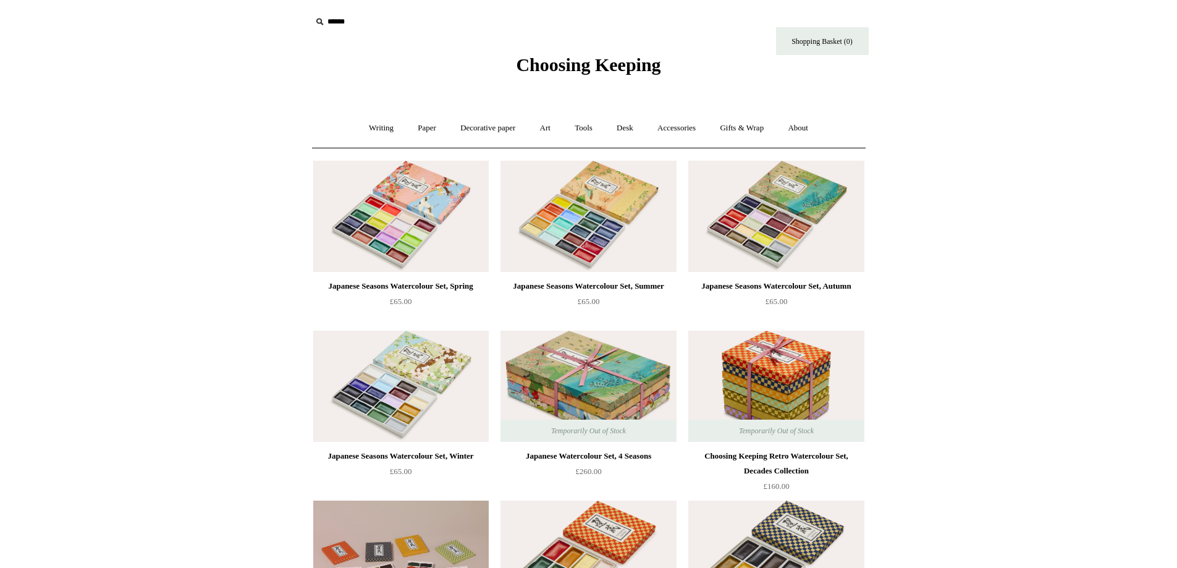
scroll to position [412, 0]
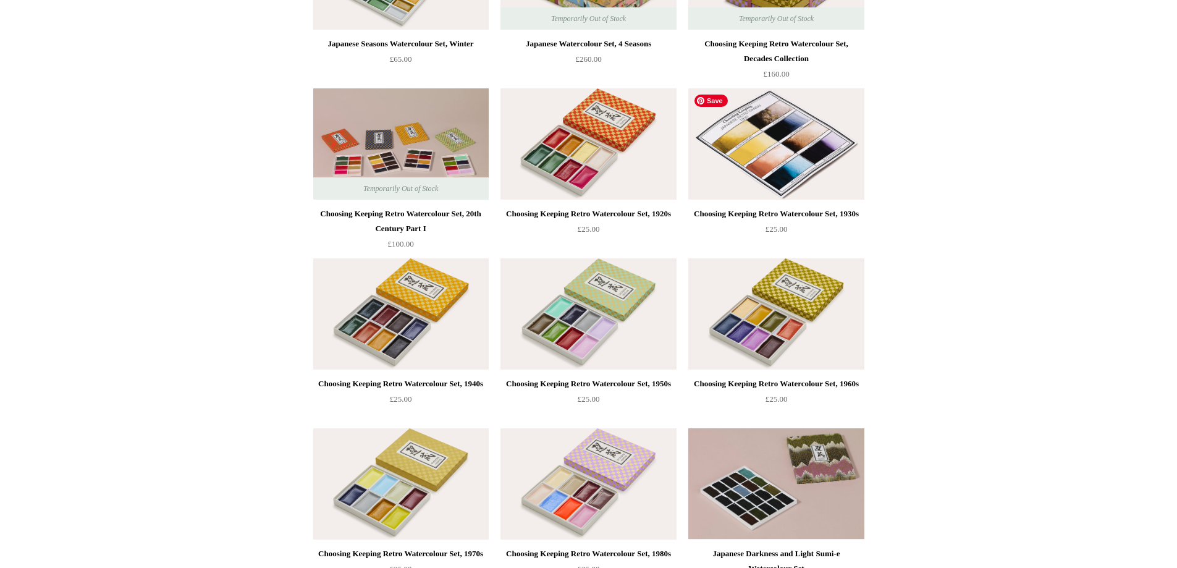
click at [757, 118] on img at bounding box center [776, 143] width 176 height 111
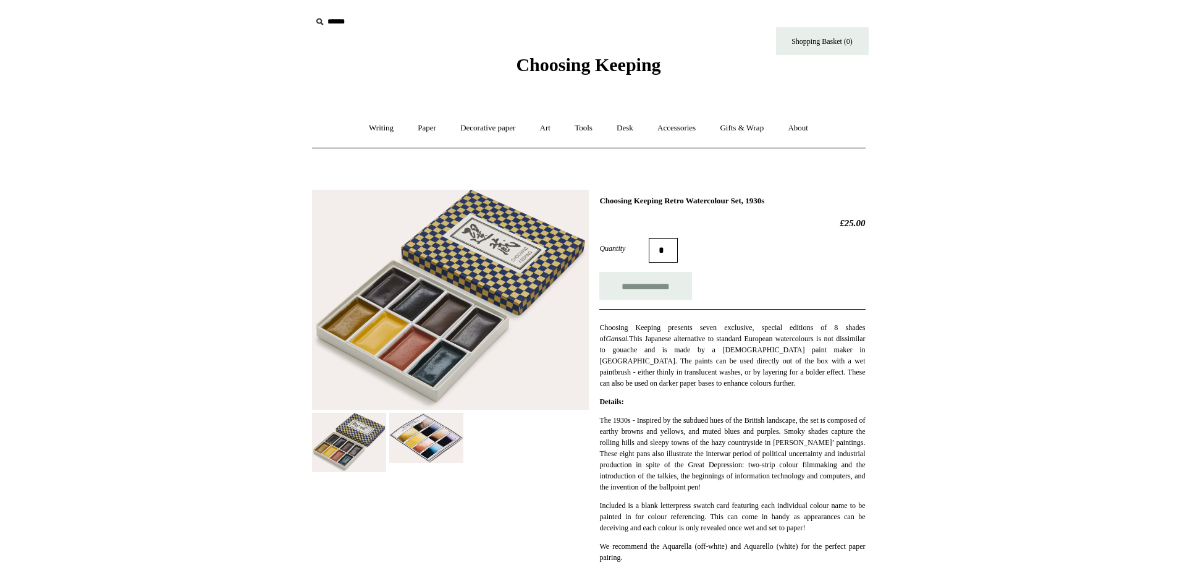
click at [440, 433] on img at bounding box center [426, 438] width 74 height 50
